Goal: Task Accomplishment & Management: Manage account settings

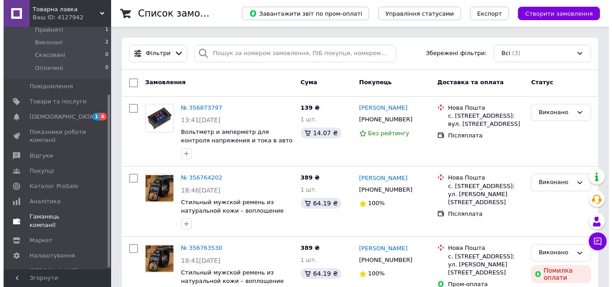
scroll to position [96, 0]
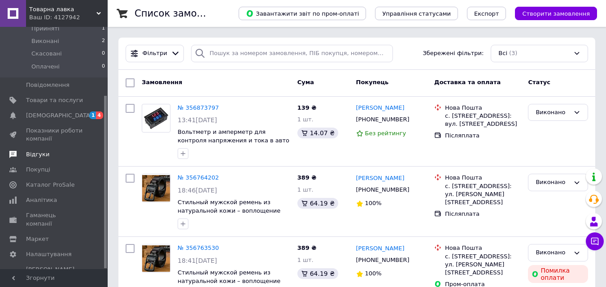
click at [43, 147] on link "Відгуки" at bounding box center [55, 154] width 110 height 15
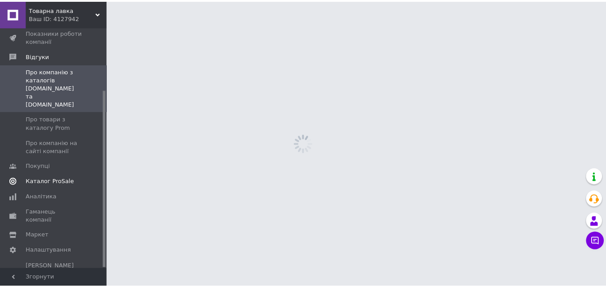
scroll to position [85, 0]
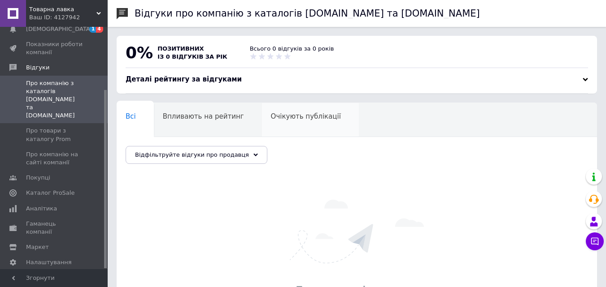
click at [299, 119] on span "Очікують публікації" at bounding box center [306, 117] width 70 height 8
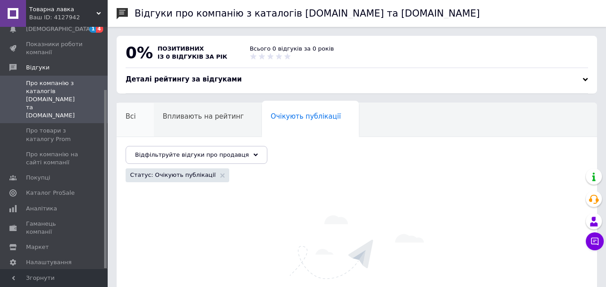
click at [134, 116] on span "Всі" at bounding box center [131, 117] width 10 height 8
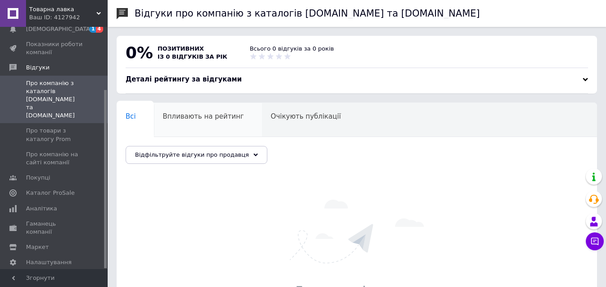
scroll to position [45, 0]
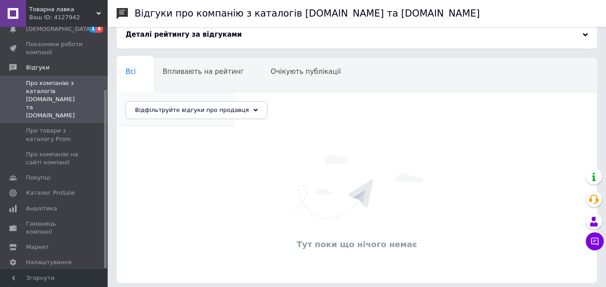
click at [216, 102] on span "Опубліковані без комен..." at bounding box center [171, 106] width 91 height 8
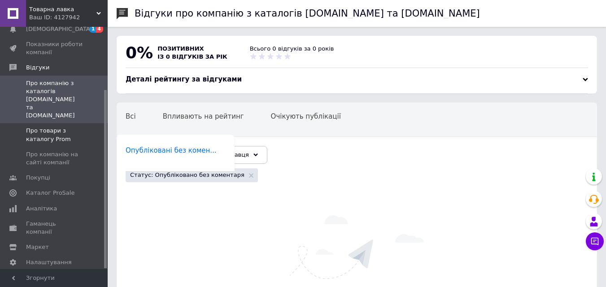
click at [61, 127] on span "Про товари з каталогу Prom" at bounding box center [54, 135] width 57 height 16
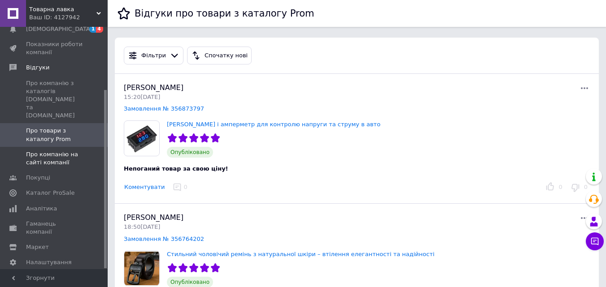
click at [58, 151] on span "Про компанію на сайті компанії" at bounding box center [54, 159] width 57 height 16
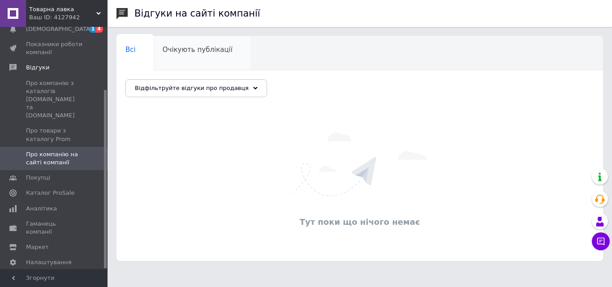
click at [185, 53] on span "Очікують публікації" at bounding box center [198, 50] width 70 height 8
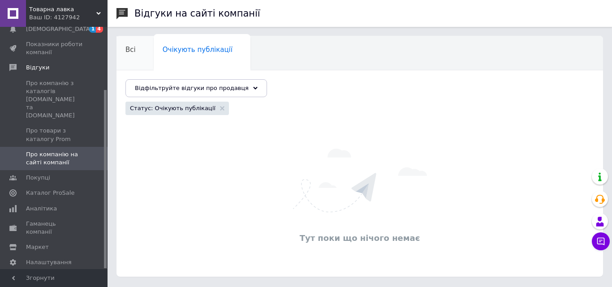
click at [129, 54] on div "Всі 0" at bounding box center [135, 53] width 37 height 34
